Goal: Task Accomplishment & Management: Use online tool/utility

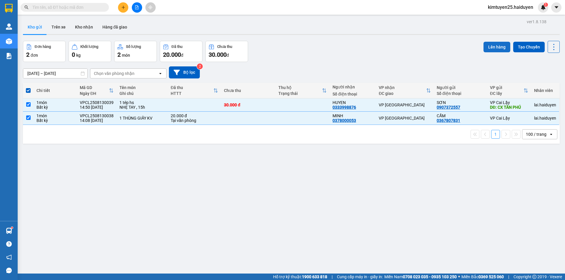
click at [489, 47] on button "Lên hàng" at bounding box center [496, 47] width 27 height 11
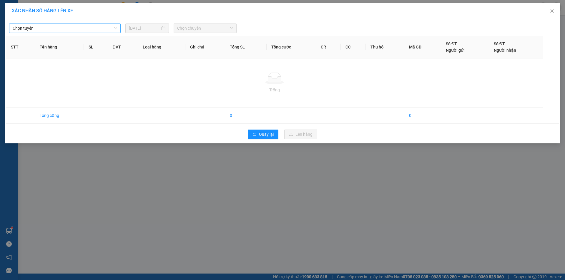
click at [53, 25] on span "Chọn tuyến" at bounding box center [65, 28] width 104 height 9
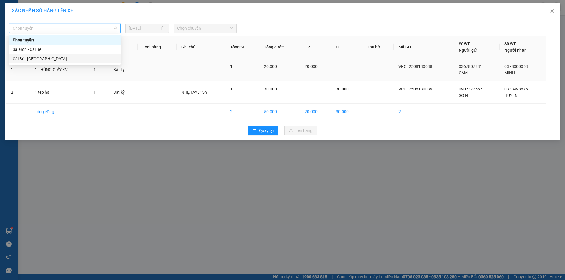
click at [60, 63] on div "Cái Bè - [GEOGRAPHIC_DATA]" at bounding box center [64, 58] width 111 height 9
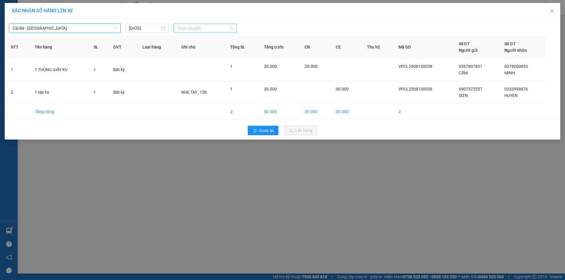
click at [186, 26] on span "Chọn chuyến" at bounding box center [205, 28] width 56 height 9
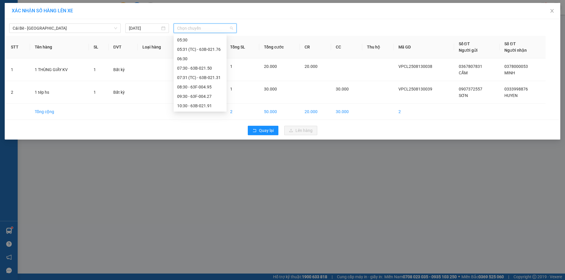
scroll to position [132, 0]
click at [219, 104] on div "14:31 (TC) - 63B-021.76" at bounding box center [200, 106] width 46 height 6
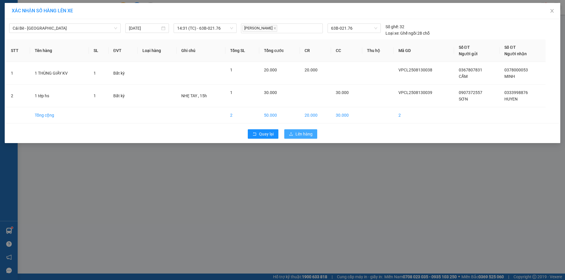
click at [303, 132] on span "Lên hàng" at bounding box center [303, 134] width 17 height 6
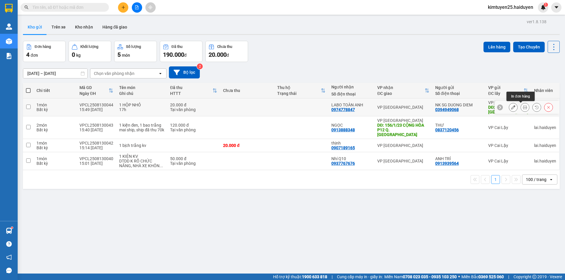
click at [523, 106] on icon at bounding box center [525, 107] width 4 height 4
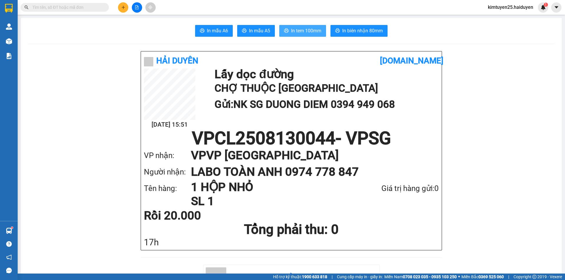
click at [308, 31] on span "In tem 100mm" at bounding box center [306, 30] width 30 height 7
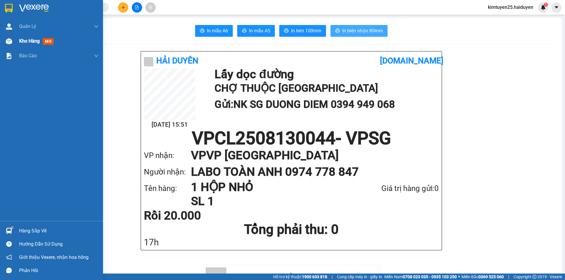
click at [14, 41] on div "Kho hàng mới" at bounding box center [51, 41] width 103 height 15
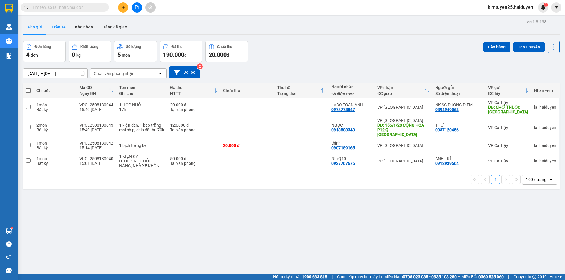
click at [55, 29] on button "Trên xe" at bounding box center [59, 27] width 24 height 14
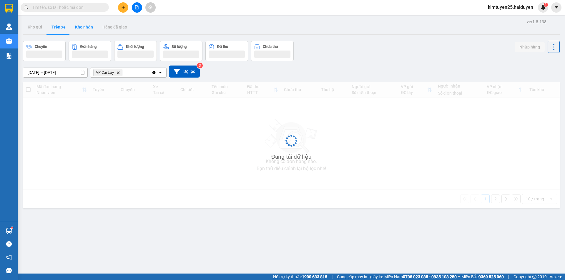
click at [49, 47] on div "ver 1.8.138 Kho gửi Trên xe Kho nhận Hàng đã giao Chuyến Đơn hàng Khối lượng Số…" at bounding box center [291, 158] width 541 height 280
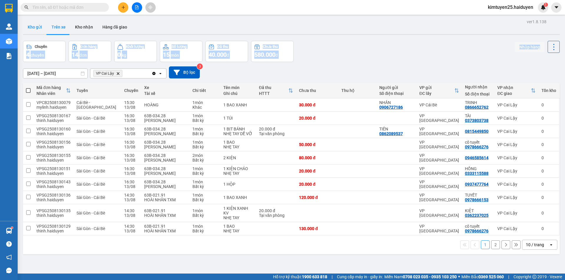
drag, startPoint x: 72, startPoint y: 33, endPoint x: 36, endPoint y: 27, distance: 36.4
click at [36, 27] on button "Kho gửi" at bounding box center [35, 27] width 24 height 14
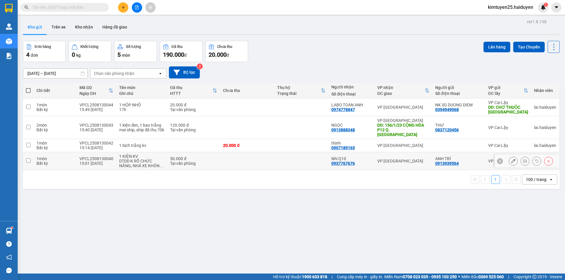
click at [232, 154] on td at bounding box center [247, 161] width 54 height 18
checkbox input "true"
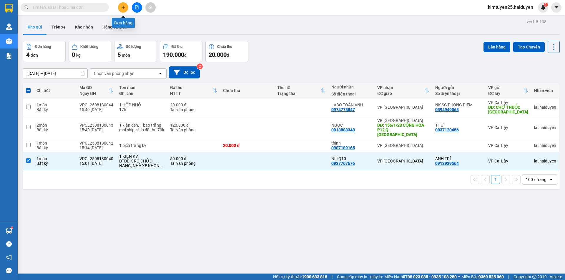
click at [123, 6] on icon "plus" at bounding box center [123, 7] width 4 height 4
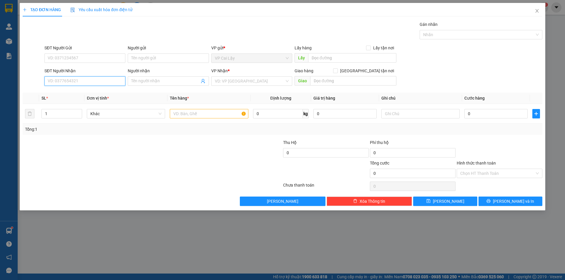
click at [66, 81] on input "SĐT Người Nhận" at bounding box center [84, 80] width 81 height 9
click at [82, 90] on div "0915849989 - KIÊN" at bounding box center [84, 92] width 81 height 9
type input "0915849989"
type input "KIÊN"
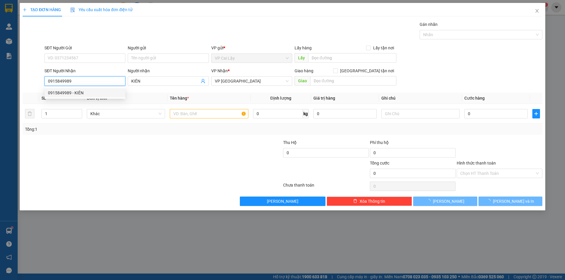
type input "20.000"
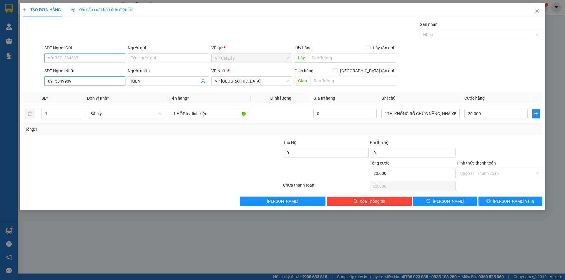
type input "0915849989"
click at [102, 55] on input "SĐT Người Gửi" at bounding box center [84, 58] width 81 height 9
click at [101, 68] on div "0348040838 - [PERSON_NAME]" at bounding box center [85, 70] width 74 height 6
type input "0348040838"
type input "KHÁNH"
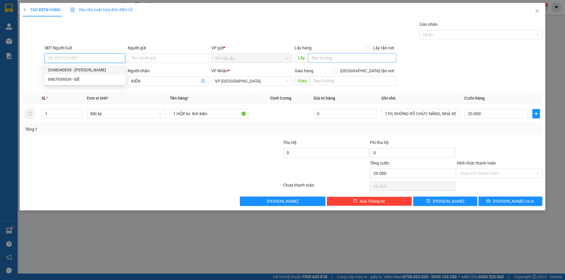
type input "CẦU SAO"
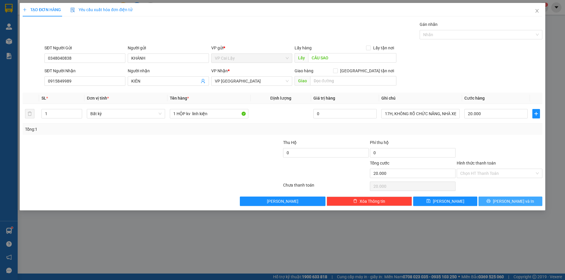
click at [510, 202] on span "[PERSON_NAME] và In" at bounding box center [513, 201] width 41 height 6
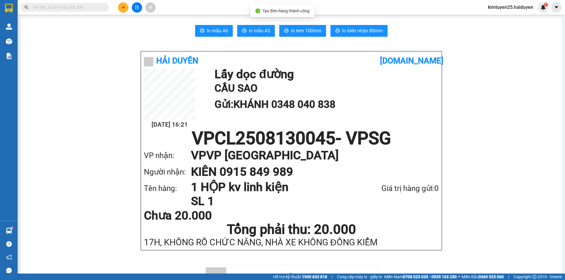
click at [125, 9] on icon "plus" at bounding box center [123, 7] width 4 height 4
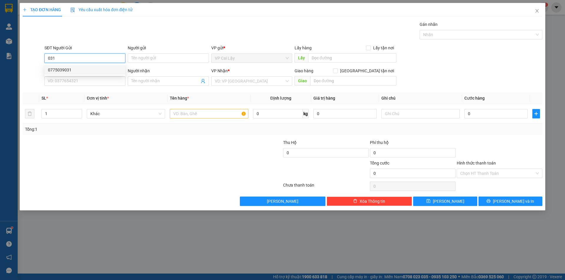
click at [104, 68] on div "0775039031" at bounding box center [85, 70] width 74 height 6
type input "0775039031"
type input "NGÃ 3 NHỊ QUÝ"
type input "0899683877"
type input "TRANG"
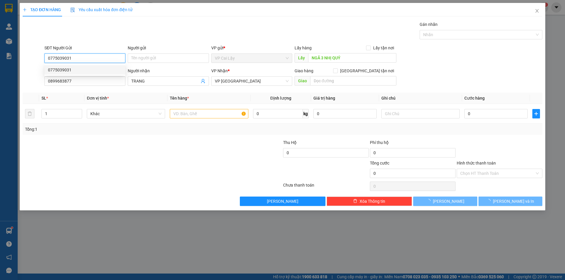
type input "20.000"
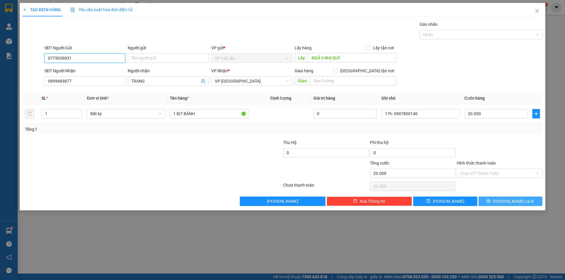
type input "0775039031"
click at [492, 204] on button "[PERSON_NAME] và In" at bounding box center [510, 201] width 64 height 9
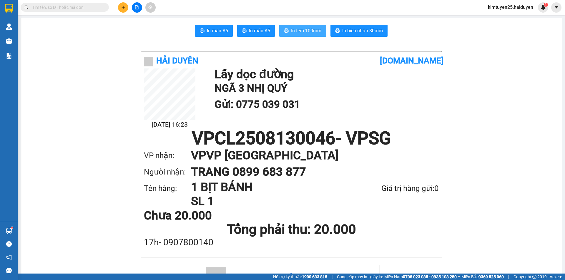
drag, startPoint x: 290, startPoint y: 34, endPoint x: 0, endPoint y: 163, distance: 317.4
click at [288, 34] on button "In tem 100mm" at bounding box center [302, 31] width 47 height 12
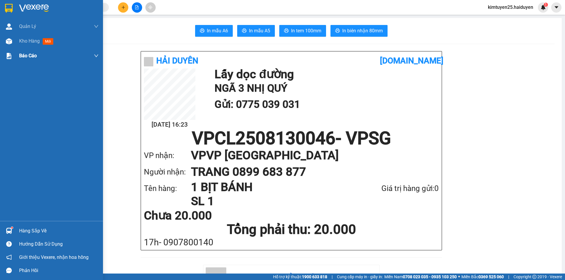
drag, startPoint x: 17, startPoint y: 39, endPoint x: 32, endPoint y: 57, distance: 22.8
click at [17, 39] on div "Kho hàng mới" at bounding box center [51, 41] width 103 height 15
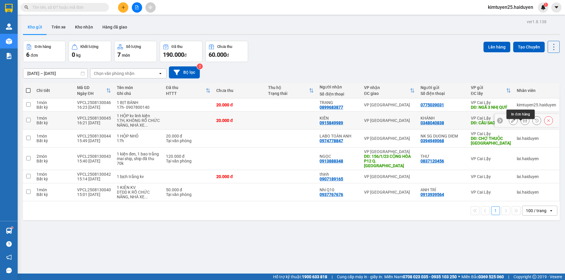
click at [523, 123] on icon at bounding box center [525, 121] width 4 height 4
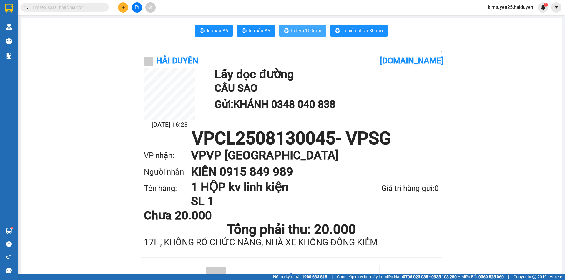
click at [310, 30] on span "In tem 100mm" at bounding box center [306, 30] width 30 height 7
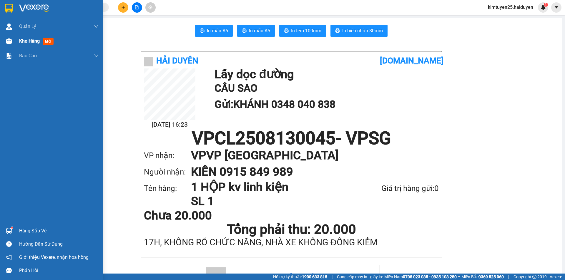
click at [14, 41] on div "Kho hàng mới" at bounding box center [51, 41] width 103 height 15
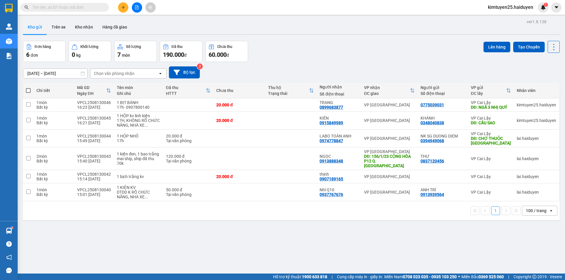
click at [322, 63] on div "[DATE] – [DATE] Press the down arrow key to interact with the calendar and sele…" at bounding box center [291, 72] width 536 height 21
click at [289, 184] on td at bounding box center [291, 193] width 52 height 18
checkbox input "true"
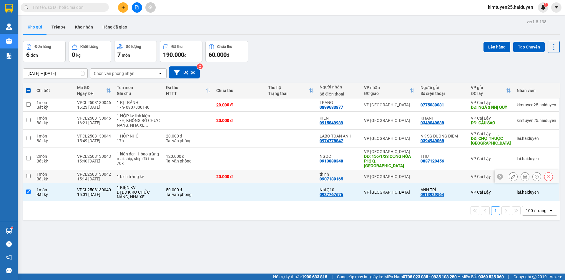
click at [288, 174] on td at bounding box center [291, 176] width 52 height 13
checkbox input "true"
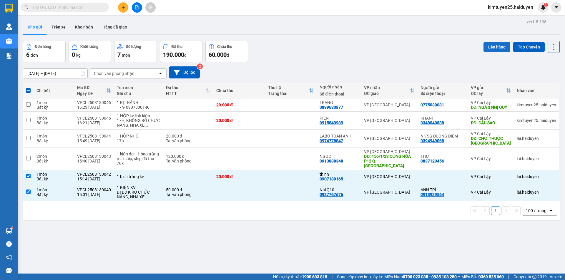
click at [488, 50] on button "Lên hàng" at bounding box center [496, 47] width 27 height 11
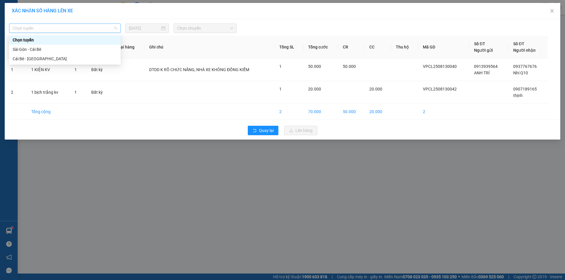
click at [87, 26] on span "Chọn tuyến" at bounding box center [65, 28] width 104 height 9
click at [81, 62] on div "Cái Bè - [GEOGRAPHIC_DATA]" at bounding box center [65, 59] width 104 height 6
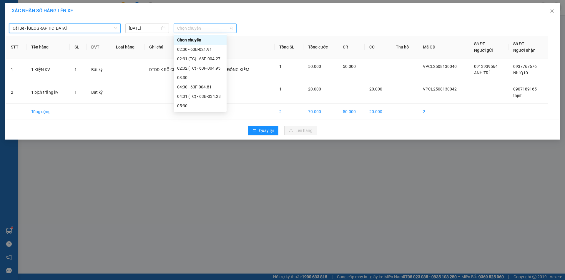
click at [182, 26] on span "Chọn chuyến" at bounding box center [205, 28] width 56 height 9
click at [188, 100] on div "15:30" at bounding box center [200, 96] width 53 height 9
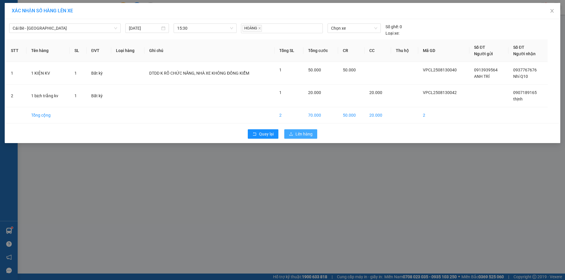
click at [310, 138] on button "Lên hàng" at bounding box center [300, 133] width 33 height 9
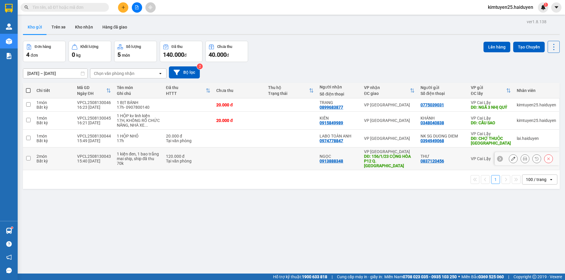
click at [208, 158] on div "120.000 đ" at bounding box center [188, 156] width 44 height 5
checkbox input "true"
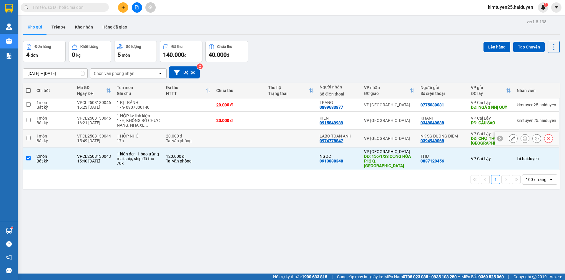
click at [231, 141] on td at bounding box center [239, 139] width 52 height 18
checkbox input "true"
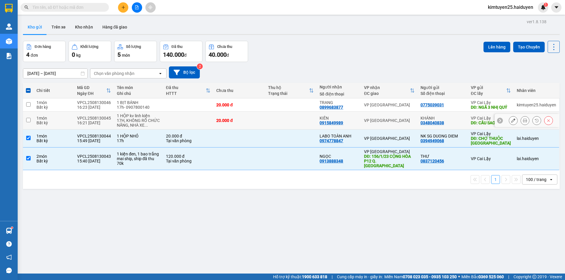
click at [257, 123] on div "20.000 đ" at bounding box center [239, 120] width 46 height 5
checkbox input "true"
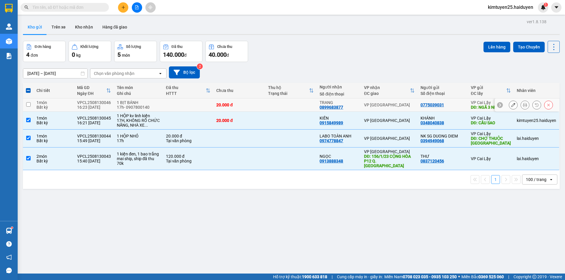
click at [274, 105] on td at bounding box center [291, 105] width 52 height 13
checkbox input "true"
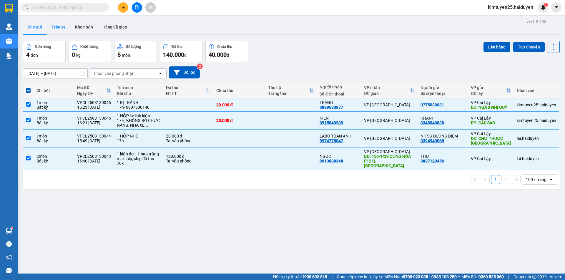
click at [59, 32] on button "Trên xe" at bounding box center [59, 27] width 24 height 14
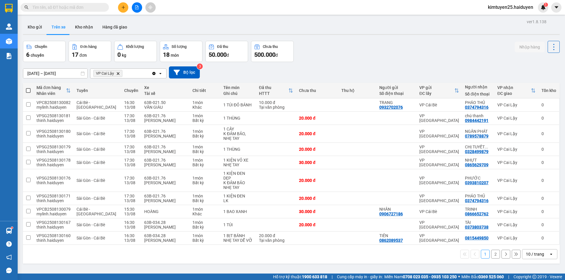
drag, startPoint x: 28, startPoint y: 30, endPoint x: 262, endPoint y: 31, distance: 233.8
click at [28, 29] on button "Kho gửi" at bounding box center [35, 27] width 24 height 14
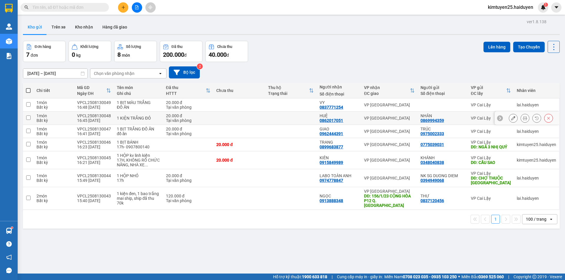
click at [266, 122] on td at bounding box center [291, 118] width 52 height 13
checkbox input "true"
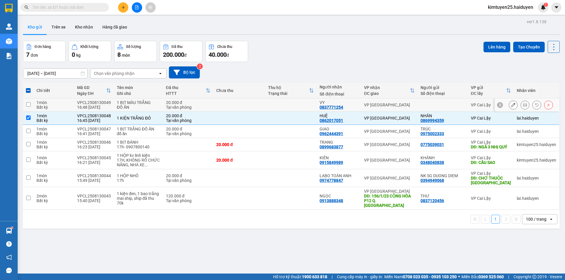
click at [271, 106] on td at bounding box center [291, 105] width 52 height 13
checkbox input "true"
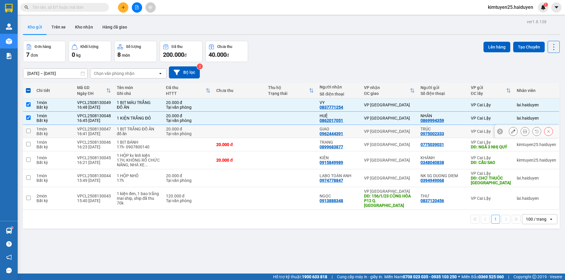
click at [283, 131] on td at bounding box center [291, 131] width 52 height 13
checkbox input "true"
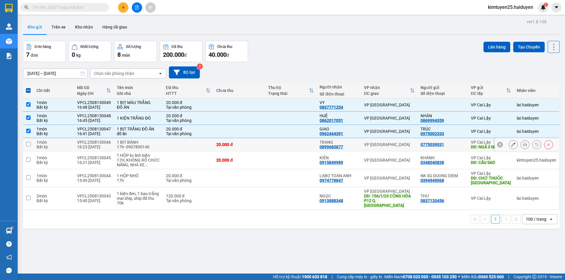
click at [251, 151] on td "20.000 đ" at bounding box center [239, 144] width 52 height 13
checkbox input "true"
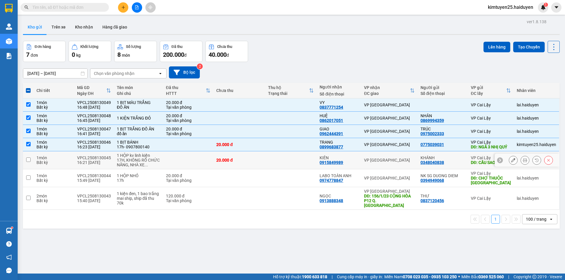
click at [263, 164] on td "20.000 đ" at bounding box center [239, 160] width 52 height 18
checkbox input "true"
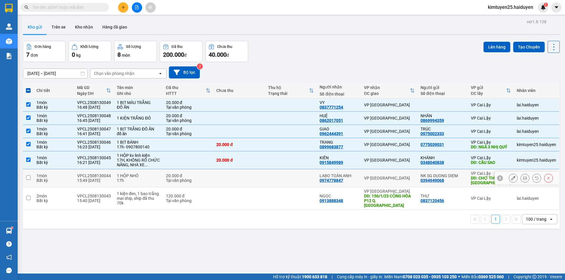
click at [277, 187] on td at bounding box center [291, 178] width 52 height 18
checkbox input "true"
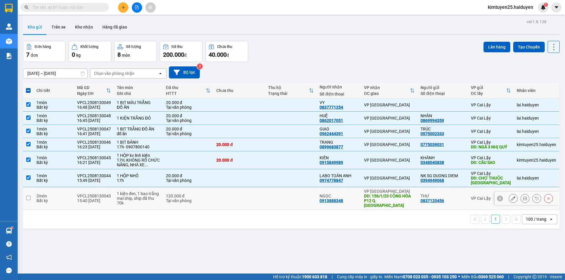
click at [284, 204] on td at bounding box center [291, 198] width 52 height 23
checkbox input "true"
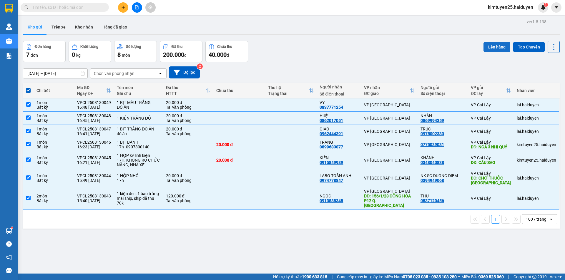
click at [499, 48] on button "Lên hàng" at bounding box center [496, 47] width 27 height 11
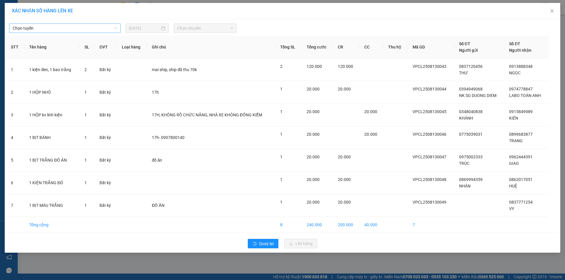
click at [50, 32] on span "Chọn tuyến" at bounding box center [65, 28] width 104 height 9
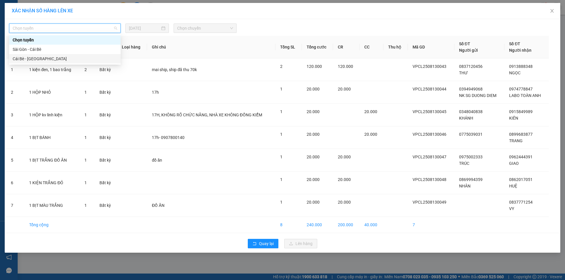
click at [54, 59] on div "Cái Bè - [GEOGRAPHIC_DATA]" at bounding box center [65, 59] width 104 height 6
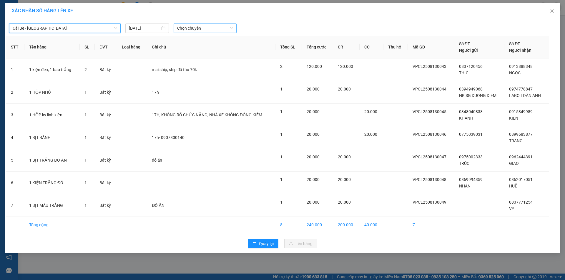
click at [186, 26] on span "Chọn chuyến" at bounding box center [205, 28] width 56 height 9
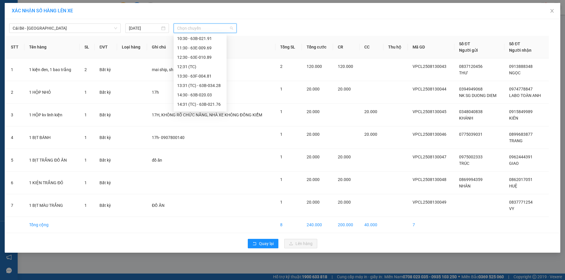
scroll to position [151, 0]
click at [213, 107] on div "16:30 - 63B-021.50" at bounding box center [200, 106] width 46 height 6
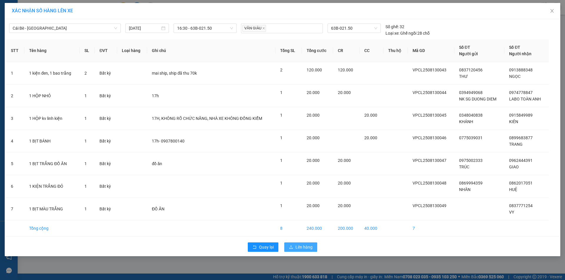
click at [306, 244] on button "Lên hàng" at bounding box center [300, 247] width 33 height 9
